Goal: Transaction & Acquisition: Purchase product/service

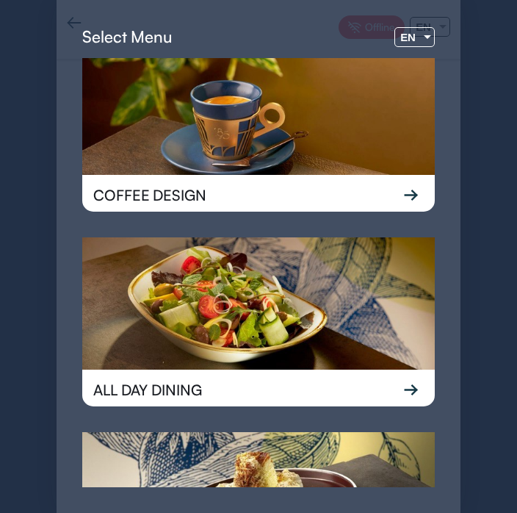
scroll to position [11, 0]
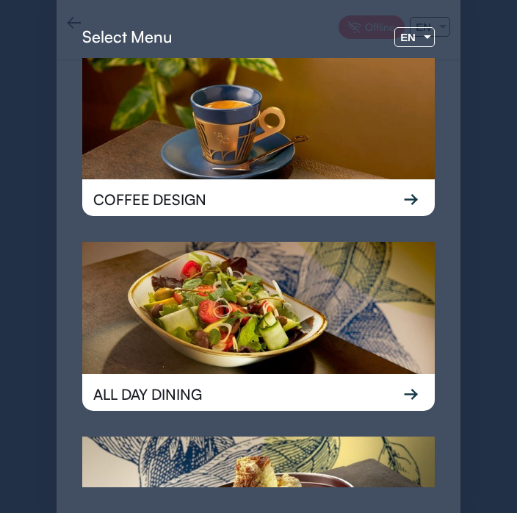
click at [410, 34] on span "EN" at bounding box center [407, 37] width 15 height 12
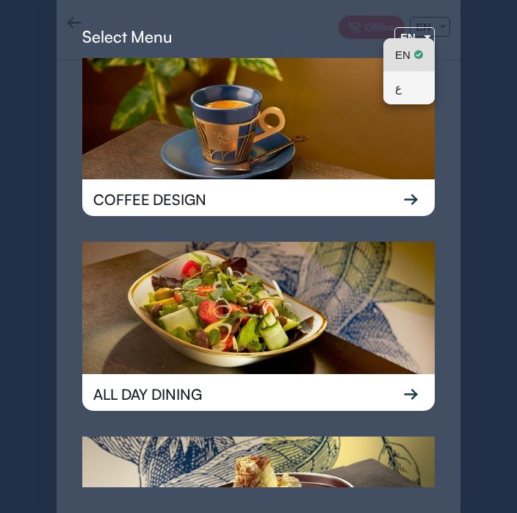
click at [426, 87] on mat-option "ع" at bounding box center [408, 87] width 51 height 33
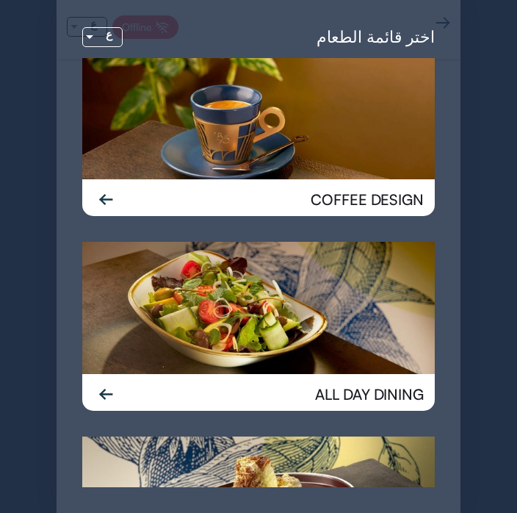
click at [492, 115] on div "اختر قائمة الطعام ع COFFEE DESIGN ALL DAY DINING DESSERT Offline ع" at bounding box center [258, 256] width 517 height 513
click at [494, 120] on div "اختر قائمة الطعام ع COFFEE DESIGN ALL DAY DINING DESSERT Offline ع" at bounding box center [258, 256] width 517 height 513
click at [492, 131] on div "اختر قائمة الطعام ع COFFEE DESIGN ALL DAY DINING DESSERT Offline ع" at bounding box center [258, 256] width 517 height 513
click at [487, 159] on div "اختر قائمة الطعام ع COFFEE DESIGN ALL DAY DINING DESSERT Offline ع" at bounding box center [258, 256] width 517 height 513
click at [488, 155] on div "اختر قائمة الطعام ع COFFEE DESIGN ALL DAY DINING DESSERT Offline ع" at bounding box center [258, 256] width 517 height 513
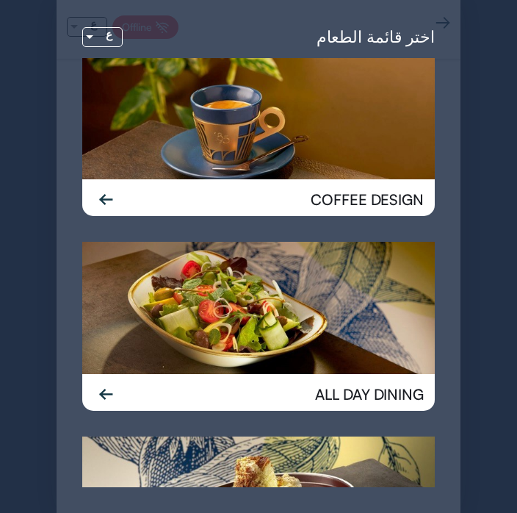
click at [477, 159] on div "اختر قائمة الطعام ع COFFEE DESIGN ALL DAY DINING DESSERT Offline ع" at bounding box center [258, 256] width 517 height 513
click at [380, 215] on div "COFFEE DESIGN" at bounding box center [258, 199] width 353 height 40
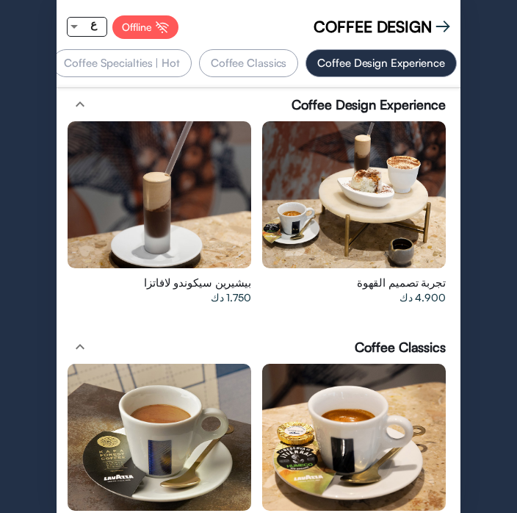
click at [391, 199] on div at bounding box center [354, 194] width 184 height 147
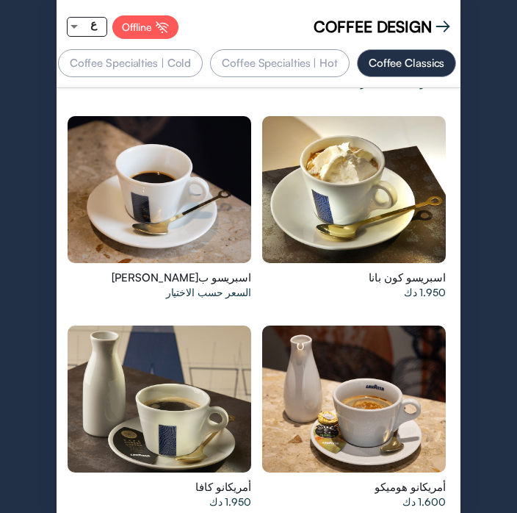
scroll to position [0, -158]
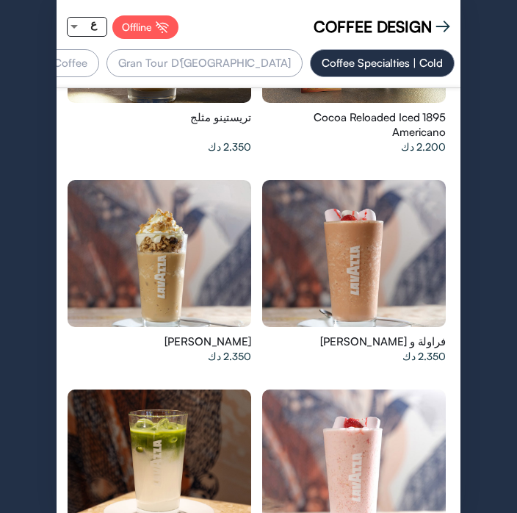
click at [272, 59] on div "Gran Tour D'[GEOGRAPHIC_DATA]" at bounding box center [204, 63] width 196 height 28
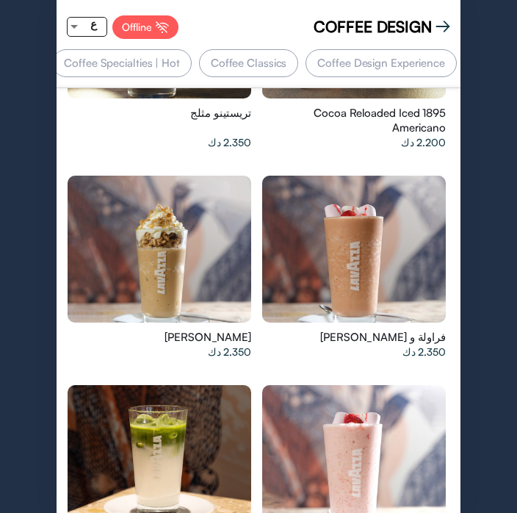
click at [358, 43] on app-top-buttons "COFFEE DESIGN Offline ع" at bounding box center [259, 27] width 404 height 44
click at [325, 65] on div "Coffee Design Experience" at bounding box center [381, 63] width 151 height 28
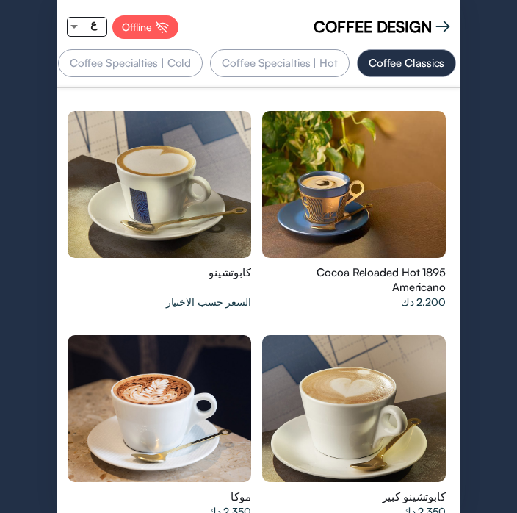
click at [314, 52] on div "Coffee Specialties | Hot" at bounding box center [280, 63] width 140 height 28
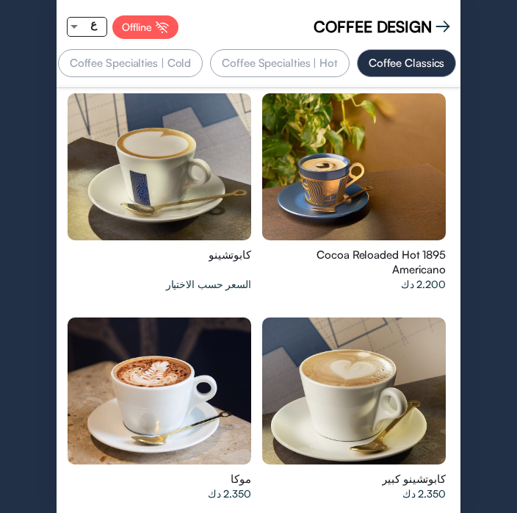
click at [134, 18] on div "Offline" at bounding box center [145, 27] width 66 height 24
click at [446, 12] on app-top-buttons "COFFEE DESIGN Offline ع" at bounding box center [259, 27] width 404 height 44
click at [449, 11] on app-top-buttons "COFFEE DESIGN Offline ع" at bounding box center [259, 27] width 404 height 44
click at [438, 39] on app-top-buttons "COFFEE DESIGN Offline ع" at bounding box center [259, 27] width 404 height 44
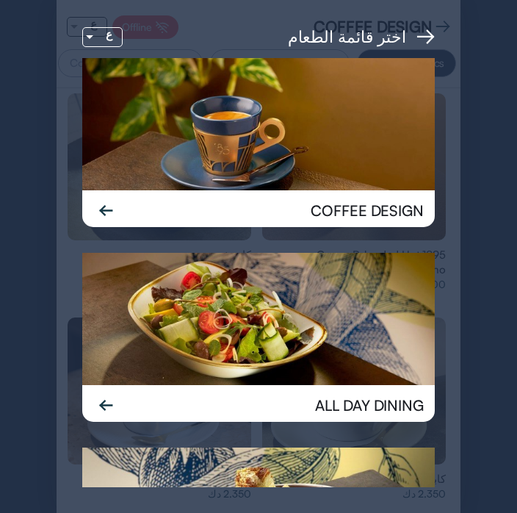
scroll to position [0, 0]
click at [433, 27] on div "اختر قائمة الطعام" at bounding box center [361, 37] width 147 height 22
click at [425, 31] on img at bounding box center [425, 36] width 18 height 15
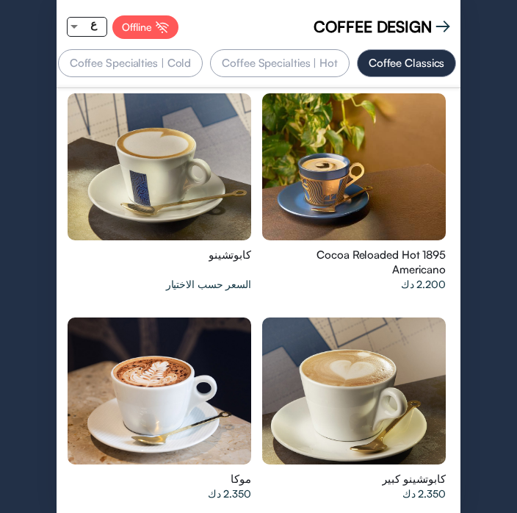
click at [311, 59] on div "Coffee Specialties | Hot" at bounding box center [280, 63] width 140 height 28
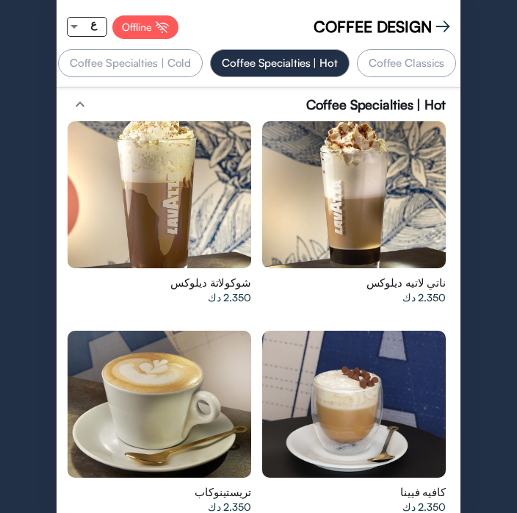
scroll to position [0, -264]
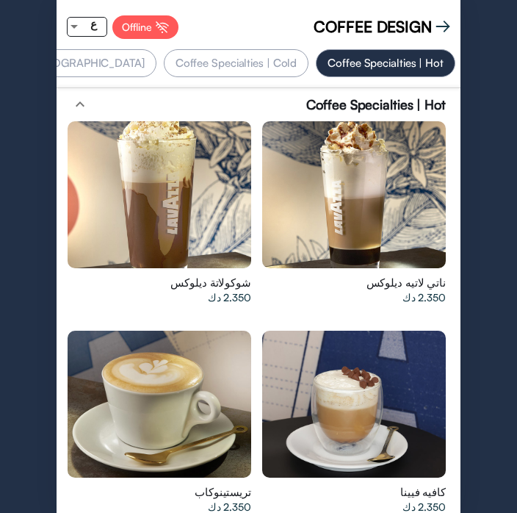
click at [255, 53] on div "Coffee Specialties | Cold" at bounding box center [236, 63] width 145 height 28
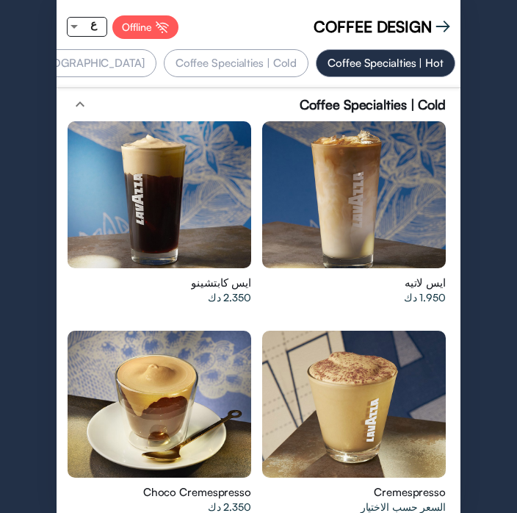
scroll to position [0, -410]
click at [275, 106] on div "Coffee Specialties | Cold expand_less" at bounding box center [258, 104] width 389 height 18
click at [248, 65] on div "Gran Tour D'[GEOGRAPHIC_DATA]" at bounding box center [204, 63] width 196 height 28
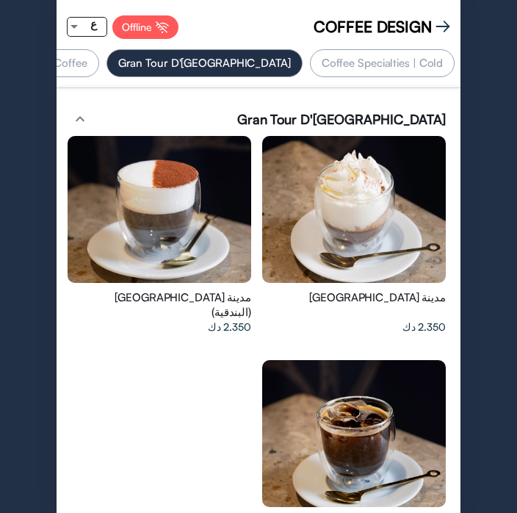
scroll to position [0, -444]
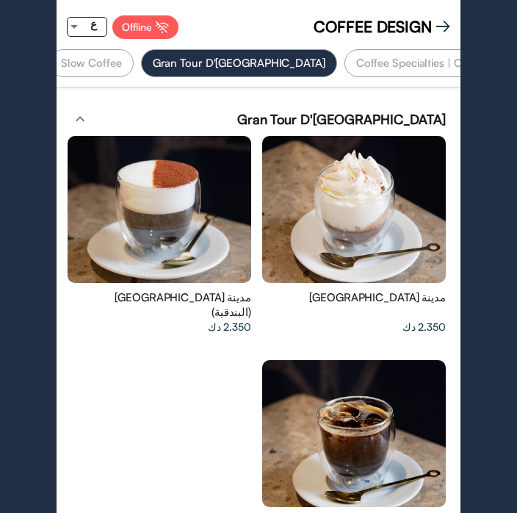
click at [96, 24] on span "ع" at bounding box center [93, 24] width 7 height 12
click at [73, 26] on div at bounding box center [258, 256] width 517 height 513
click at [95, 31] on div "ع" at bounding box center [94, 24] width 26 height 18
click at [95, 87] on span "ع" at bounding box center [93, 87] width 28 height 33
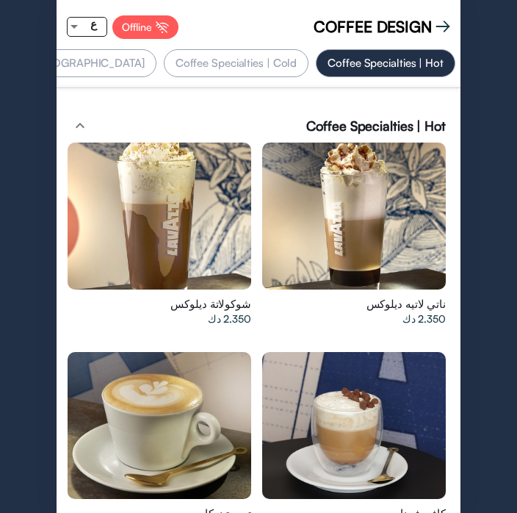
click at [443, 21] on img at bounding box center [443, 26] width 15 height 15
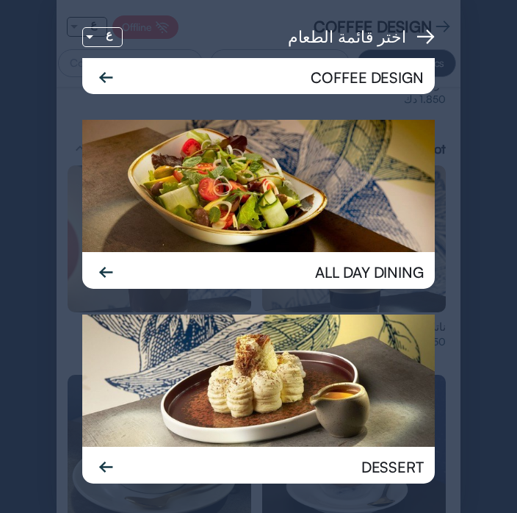
click at [181, 206] on img at bounding box center [258, 186] width 353 height 132
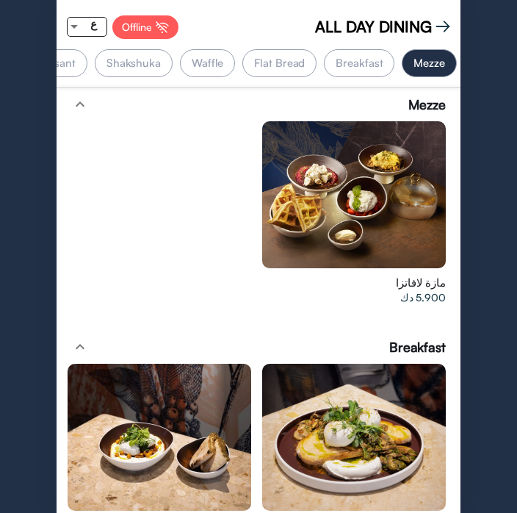
click at [138, 68] on div "Shakshuka" at bounding box center [134, 63] width 78 height 28
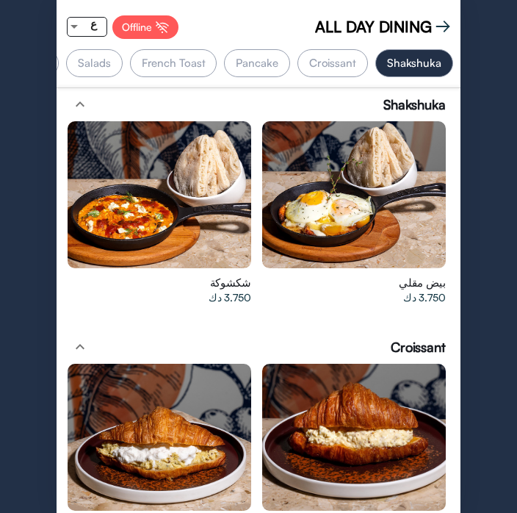
click at [349, 70] on div "Croissant" at bounding box center [332, 63] width 71 height 28
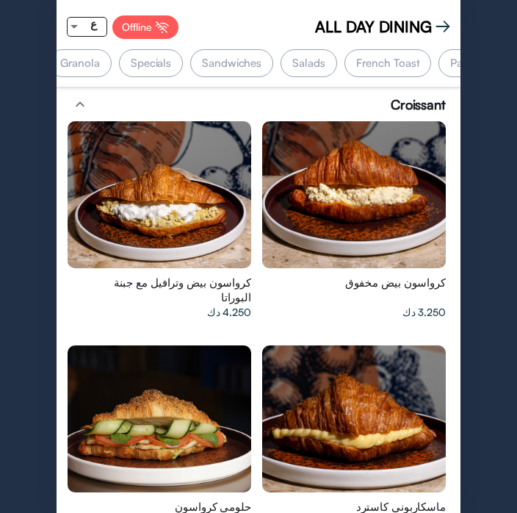
click at [153, 62] on div "Specials" at bounding box center [151, 63] width 64 height 28
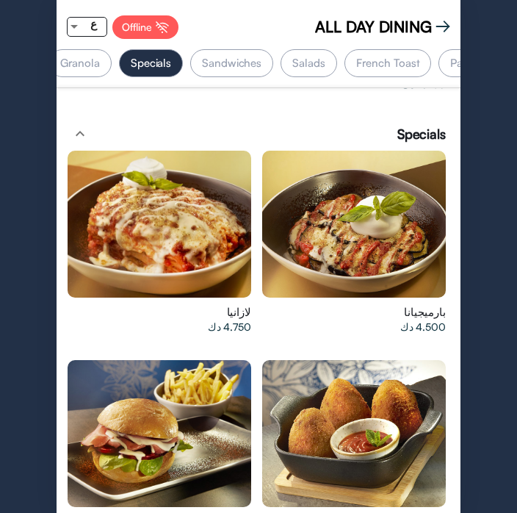
click at [98, 57] on div "Granola" at bounding box center [79, 63] width 63 height 28
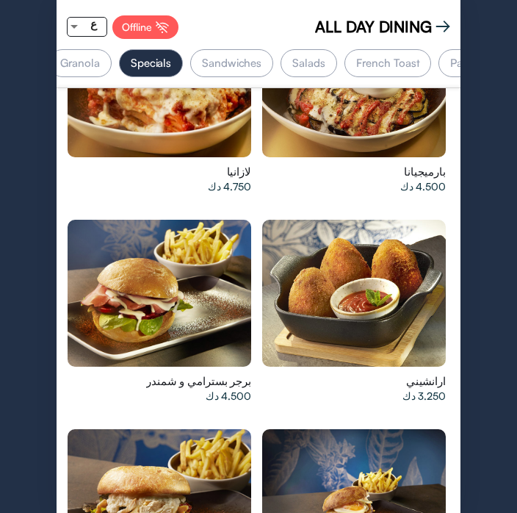
click at [92, 65] on div "Granola" at bounding box center [79, 63] width 63 height 28
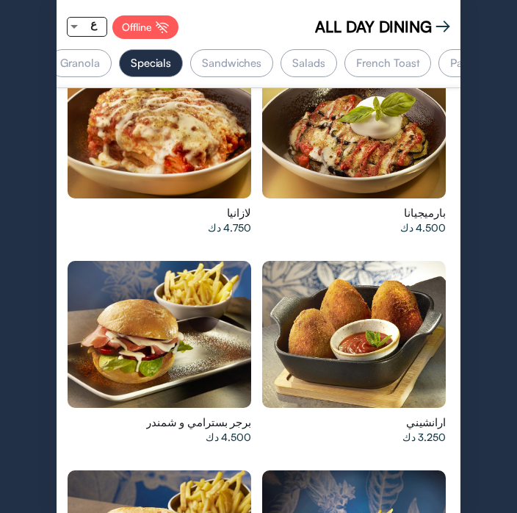
click at [109, 59] on div "Granola" at bounding box center [79, 63] width 63 height 28
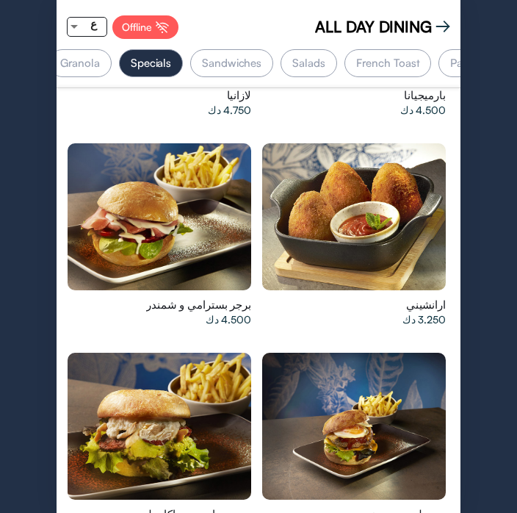
scroll to position [0, -495]
